Goal: Task Accomplishment & Management: Use online tool/utility

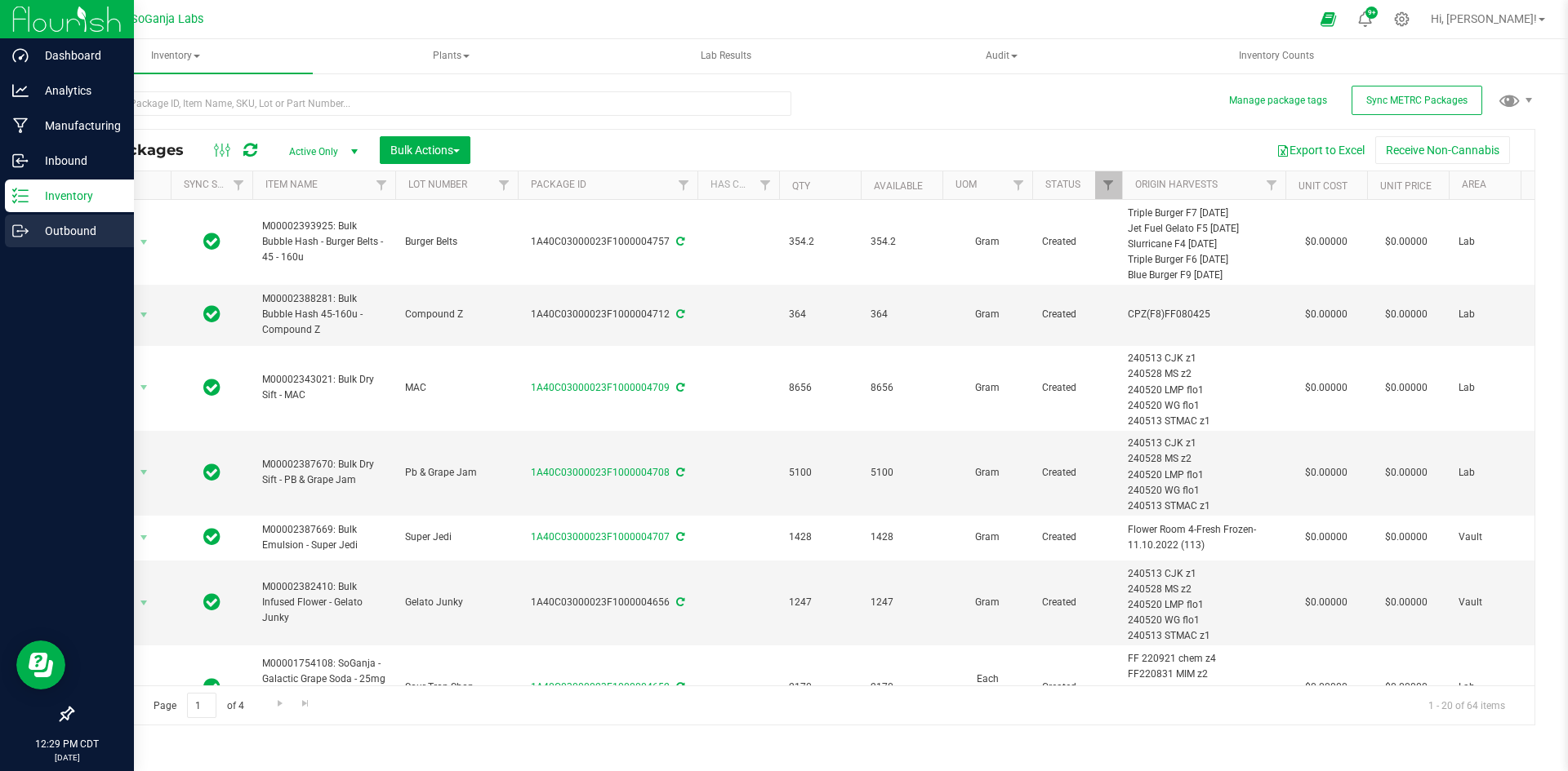
click at [78, 227] on p "Outbound" at bounding box center [77, 231] width 98 height 19
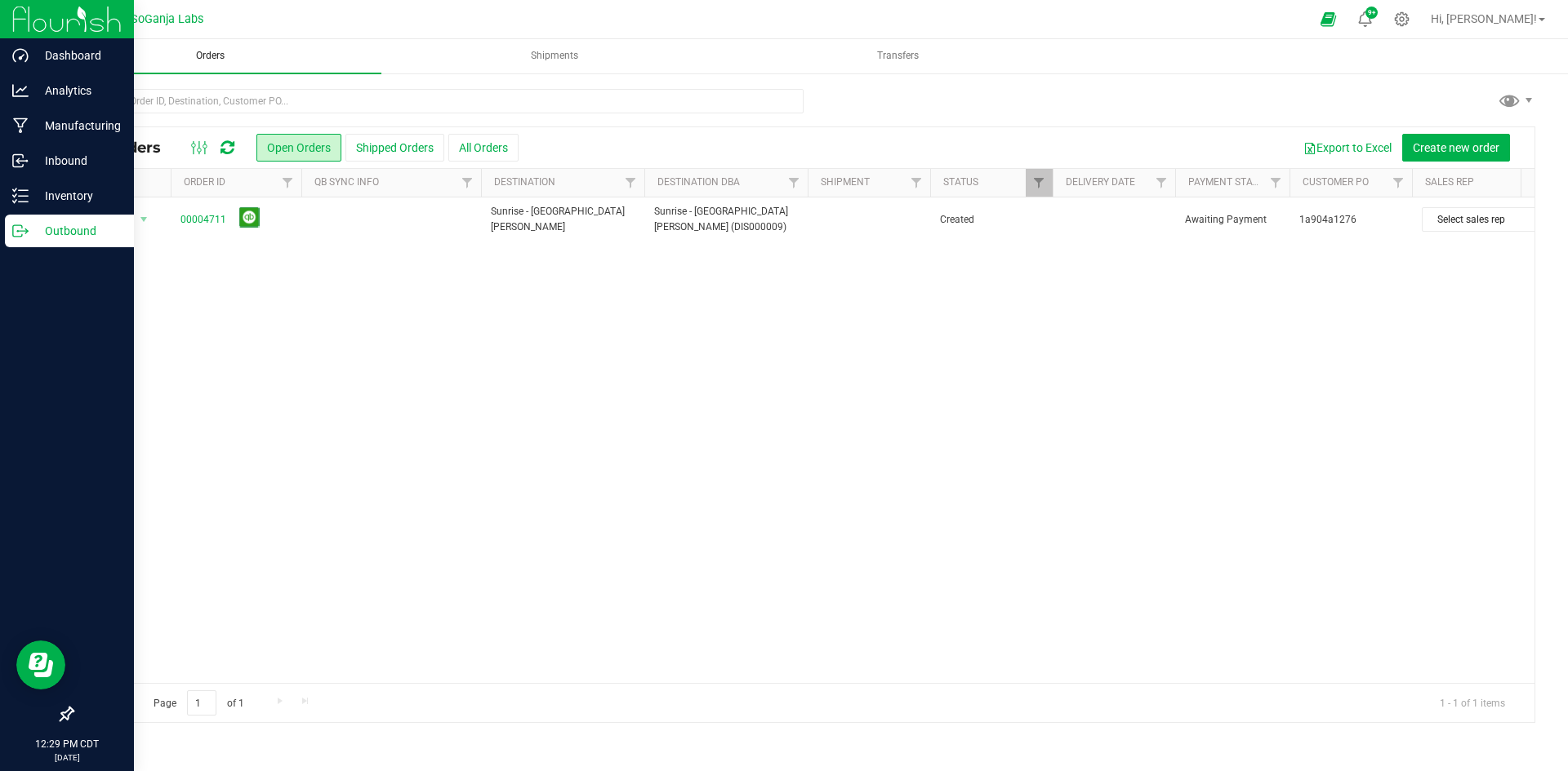
click at [220, 55] on span "Orders" at bounding box center [209, 56] width 73 height 14
click at [486, 146] on button "All Orders" at bounding box center [484, 147] width 70 height 28
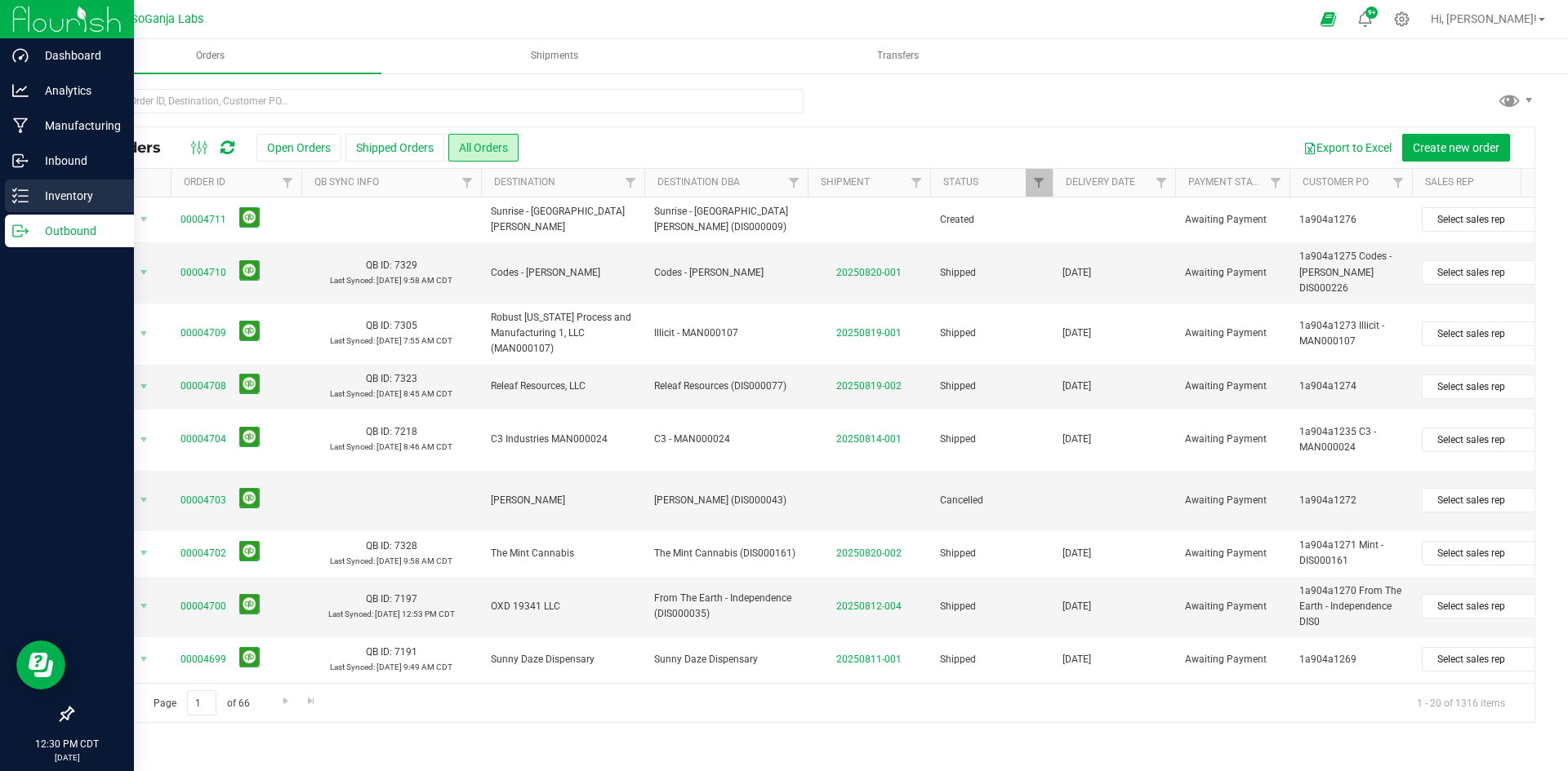
click at [78, 194] on p "Inventory" at bounding box center [77, 196] width 98 height 19
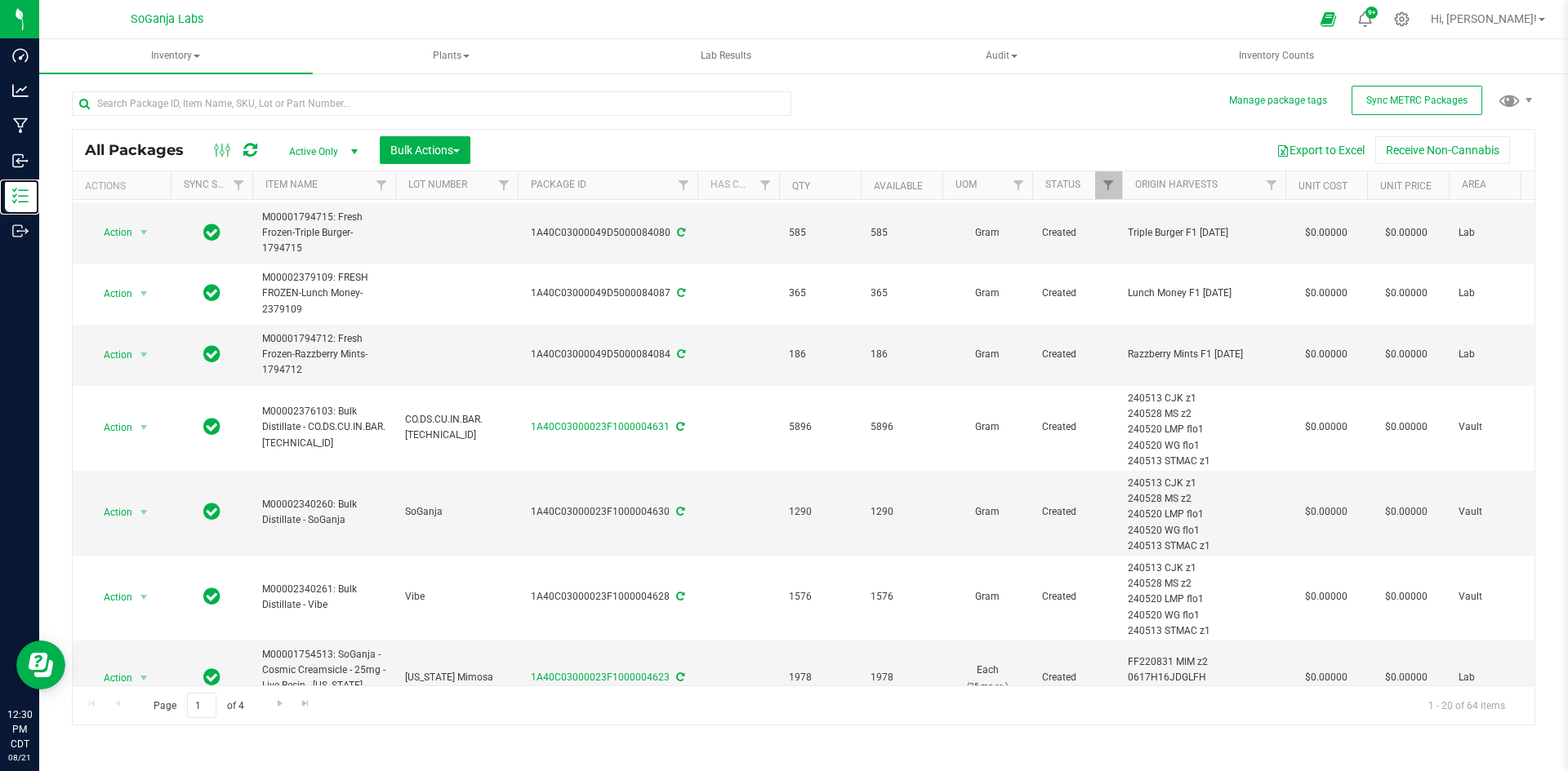
scroll to position [858, 0]
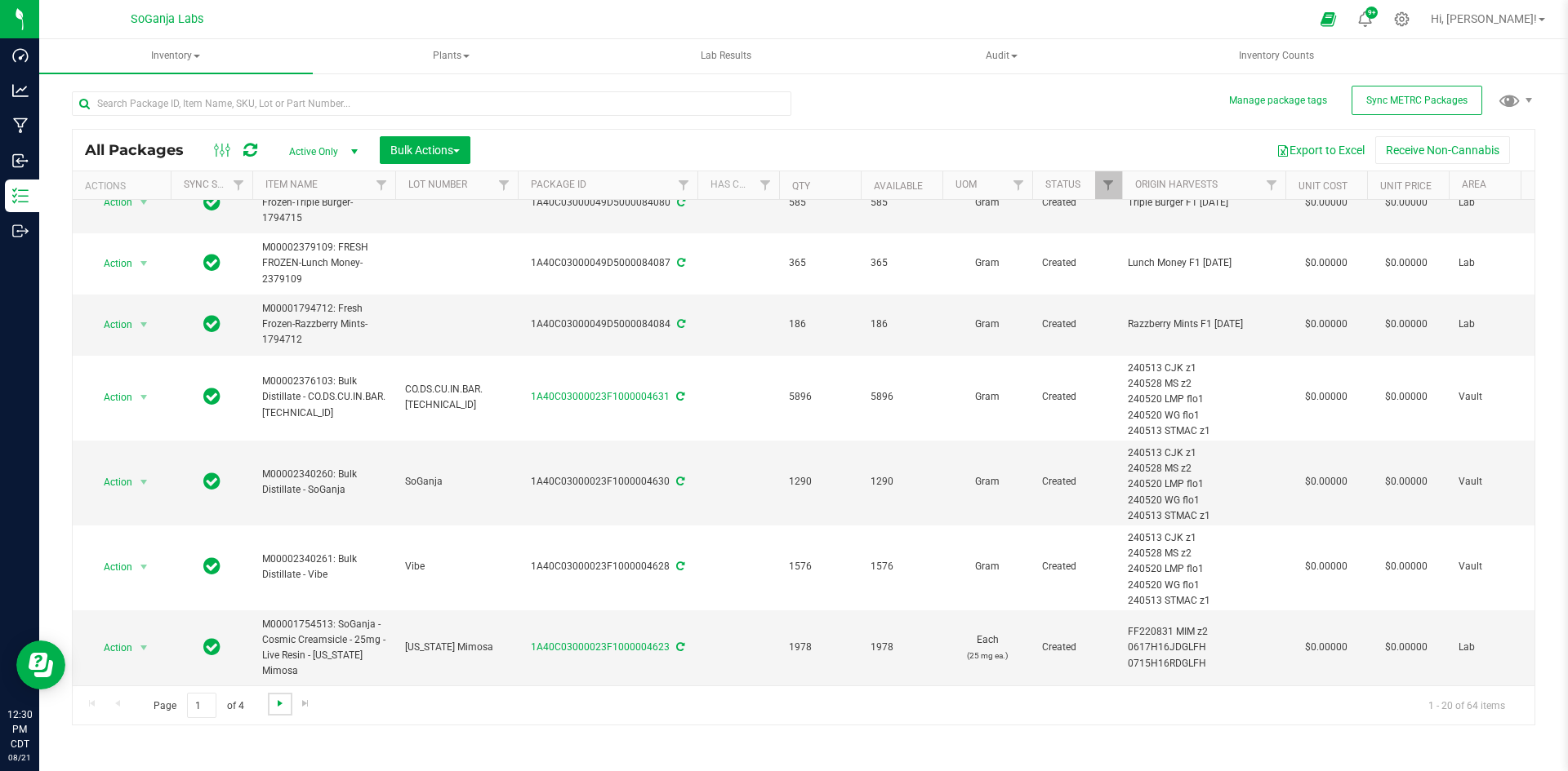
click at [275, 706] on span "Go to the next page" at bounding box center [279, 703] width 13 height 13
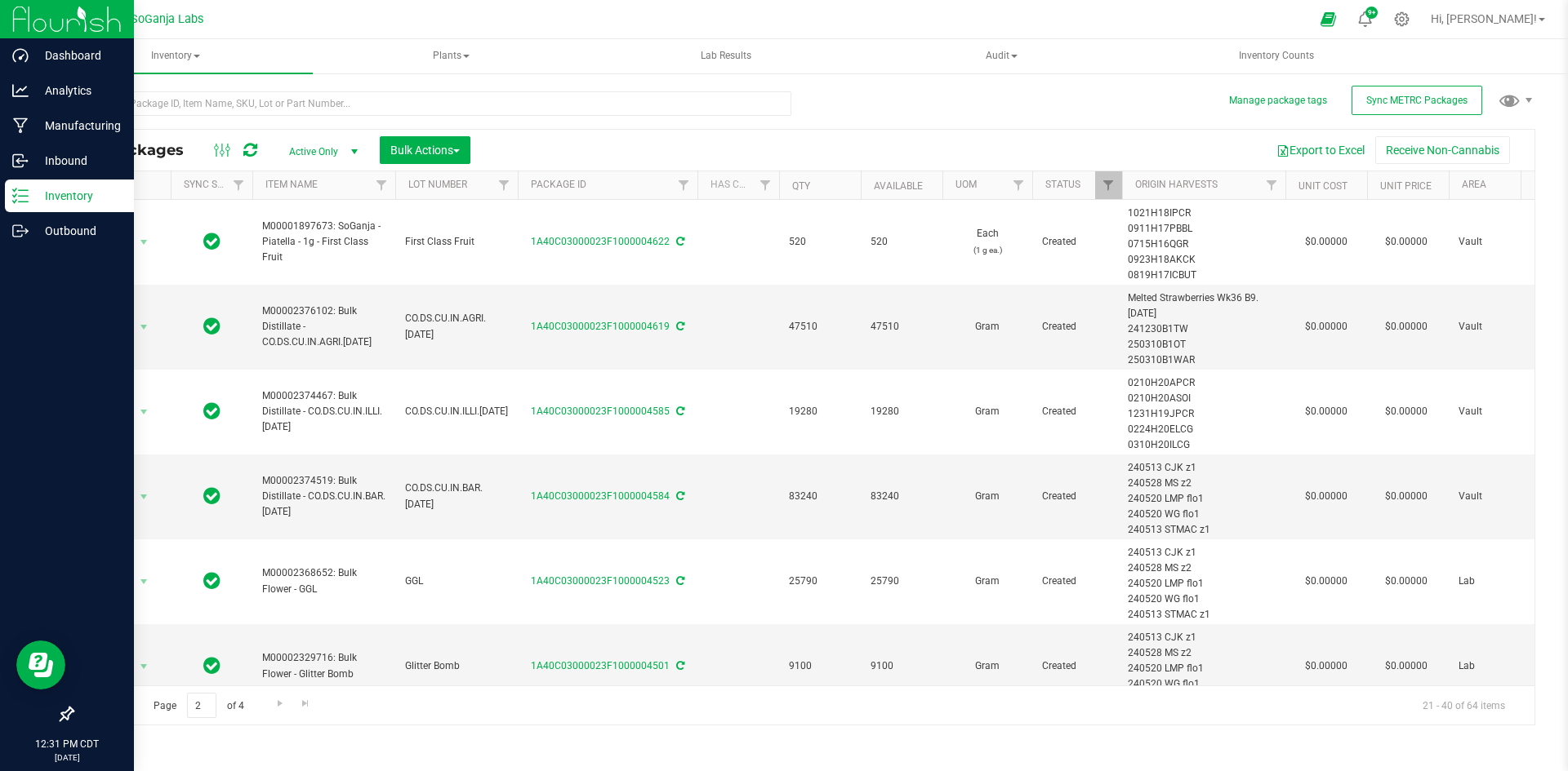
click at [64, 203] on p "Inventory" at bounding box center [77, 196] width 98 height 19
click at [55, 197] on p "Inventory" at bounding box center [77, 196] width 98 height 19
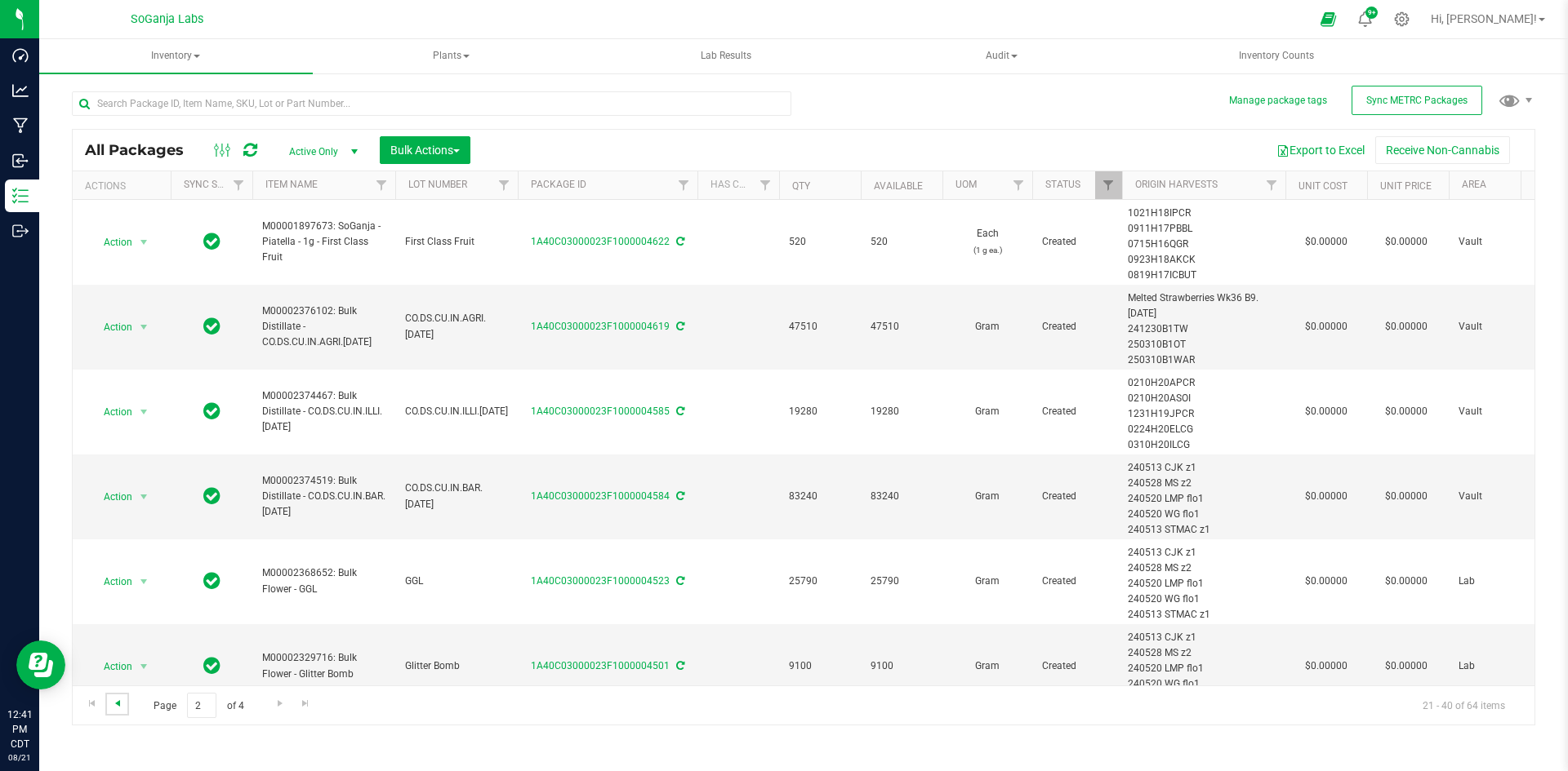
click at [123, 697] on span "Go to the previous page" at bounding box center [117, 703] width 13 height 13
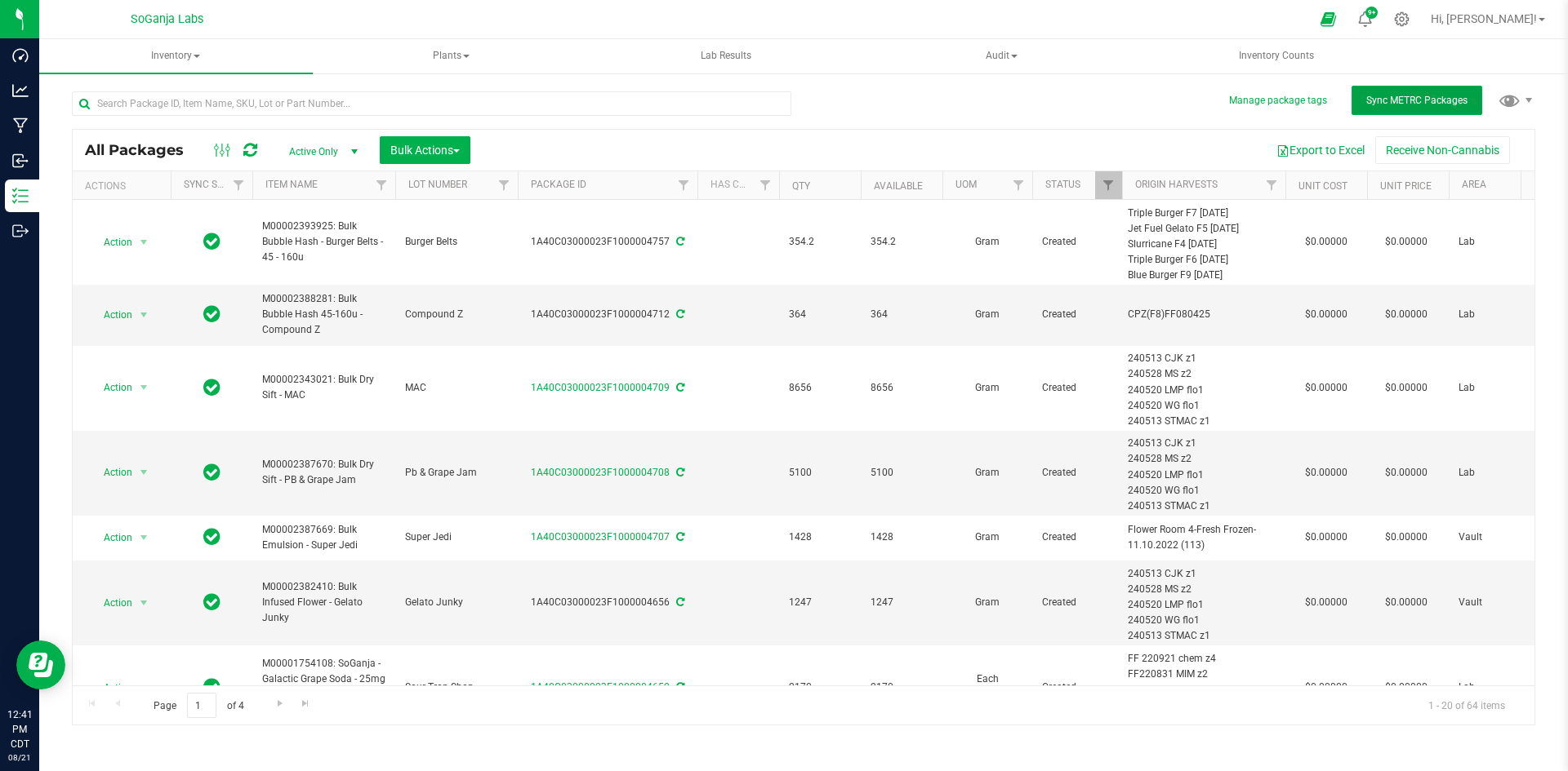
click at [1408, 106] on span "Sync METRC Packages" at bounding box center [1417, 101] width 101 height 12
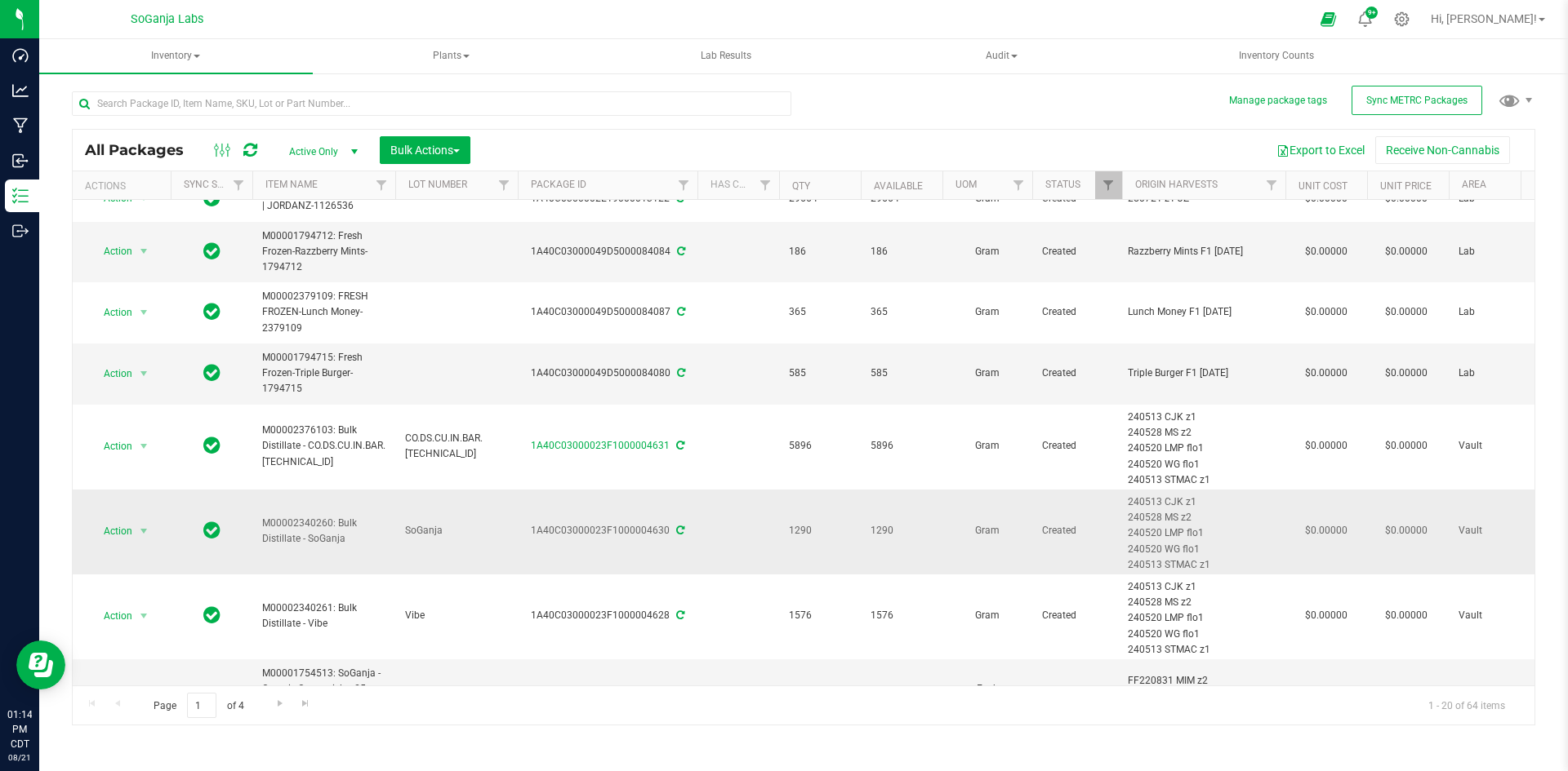
scroll to position [817, 0]
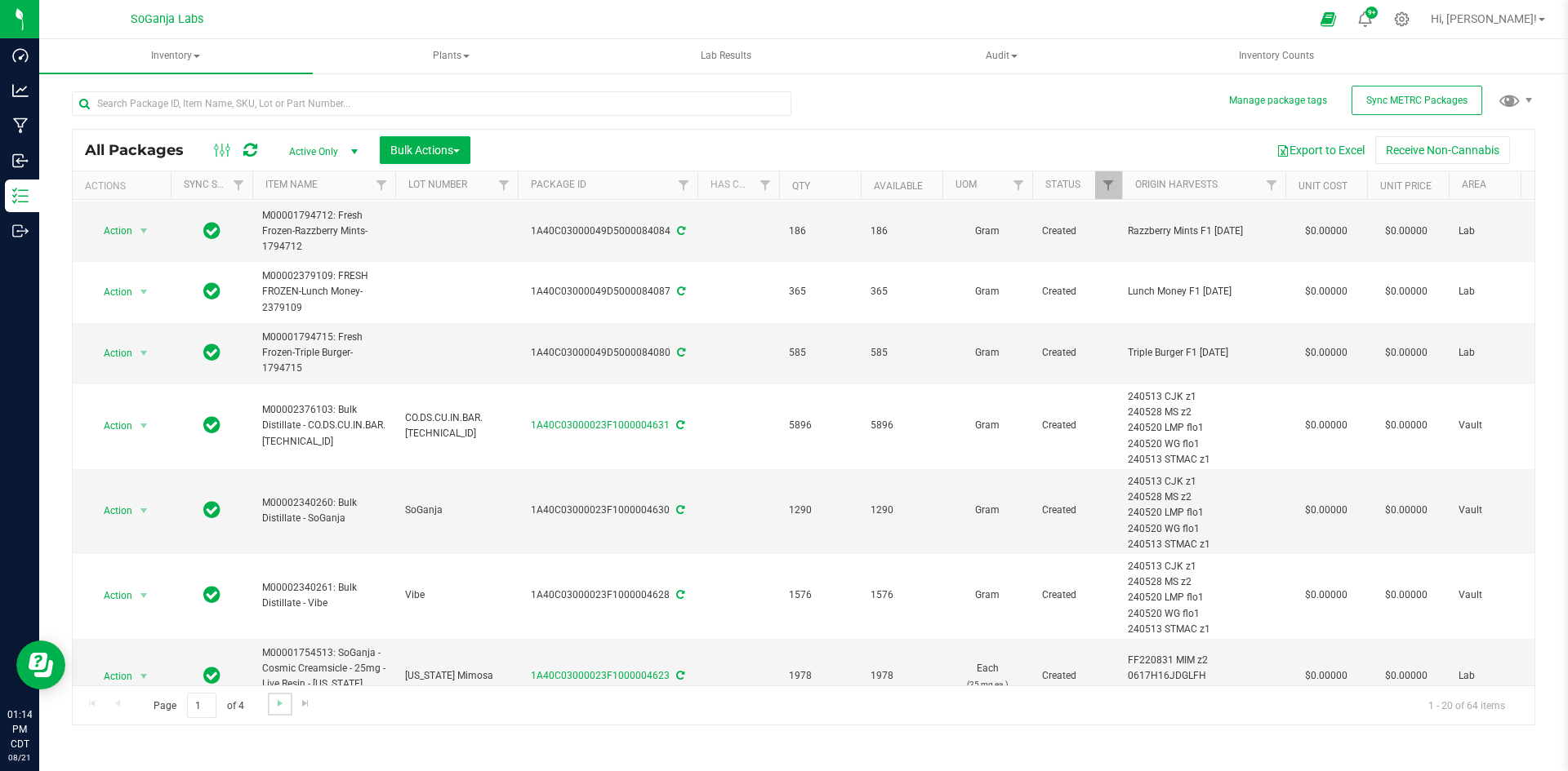
click at [270, 706] on link "Go to the next page" at bounding box center [279, 703] width 23 height 22
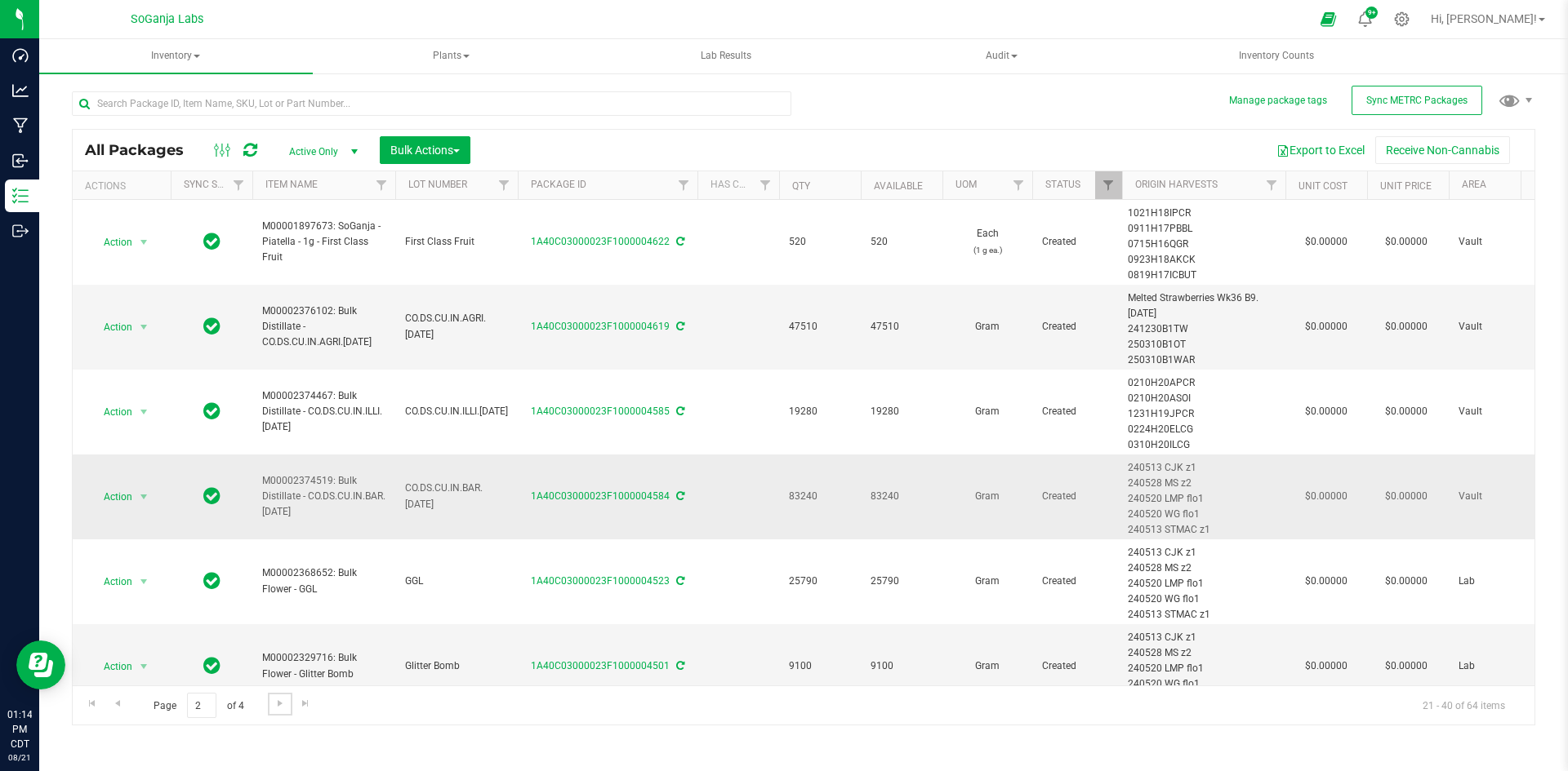
scroll to position [81, 0]
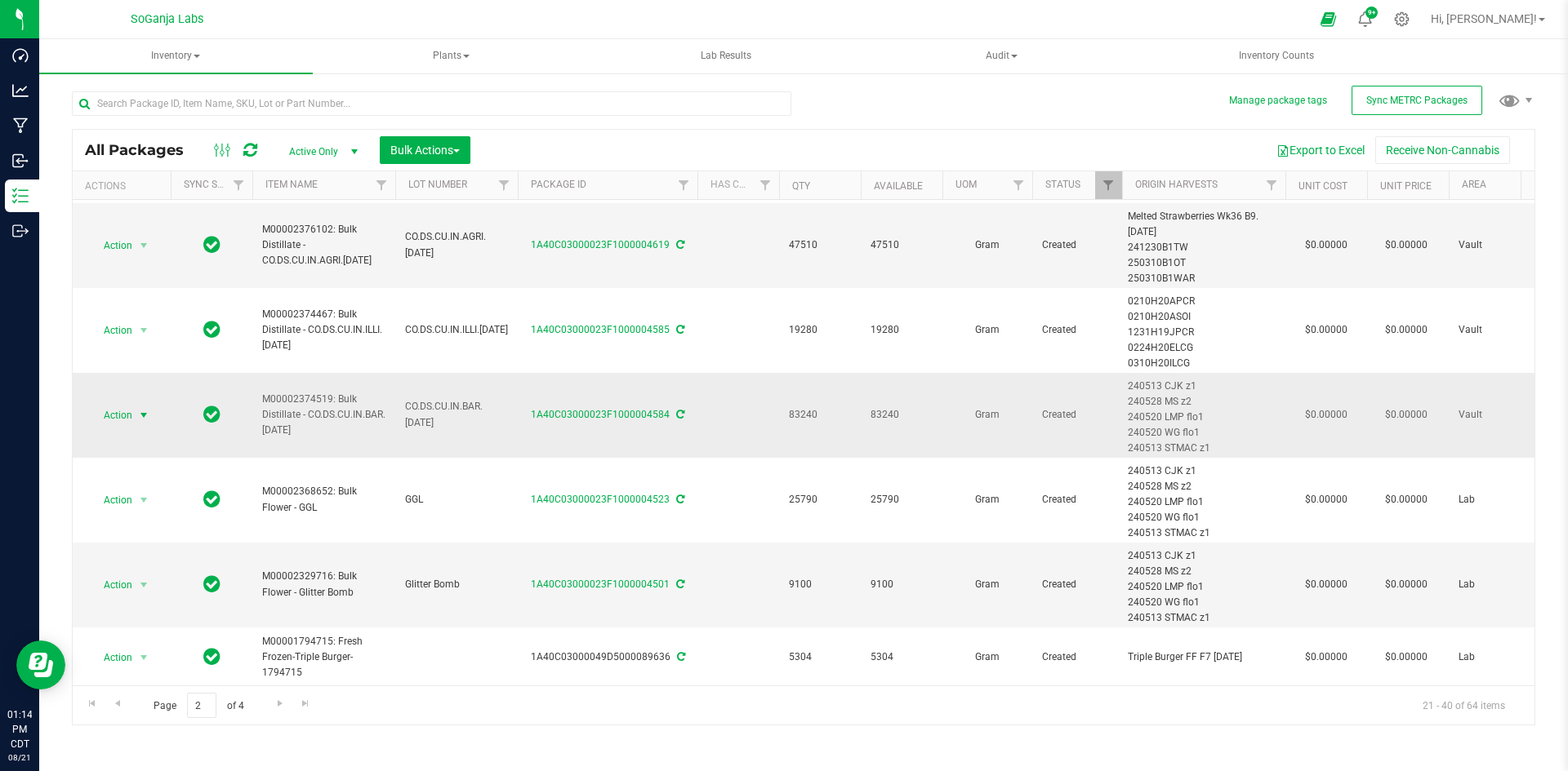
click at [141, 414] on span "select" at bounding box center [143, 415] width 13 height 13
click at [158, 669] on li "See history" at bounding box center [141, 681] width 103 height 24
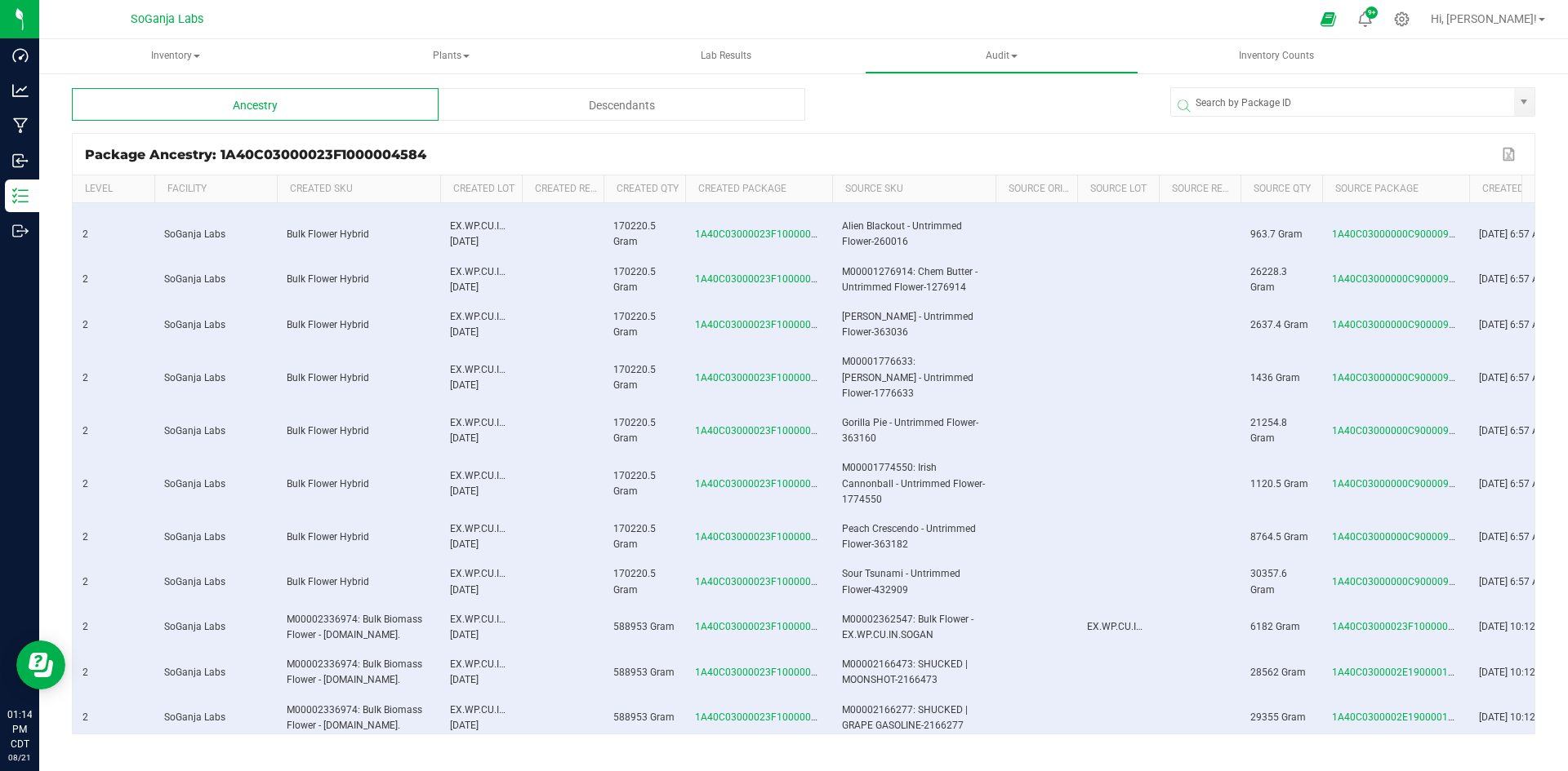
scroll to position [383, 0]
